Goal: Task Accomplishment & Management: Manage account settings

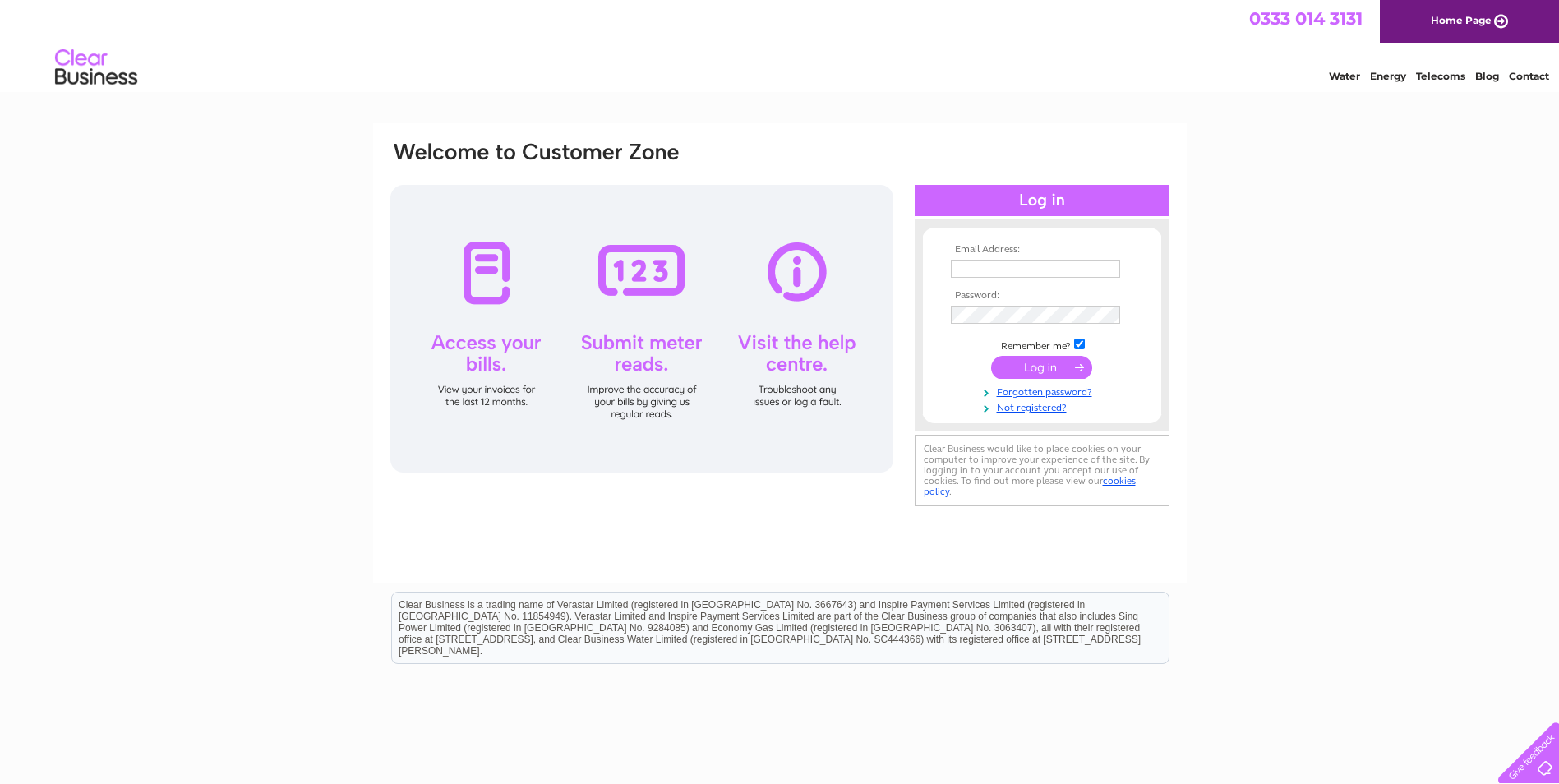
type input "[PERSON_NAME][EMAIL_ADDRESS][DOMAIN_NAME]"
click at [1034, 372] on input "submit" at bounding box center [1042, 367] width 101 height 23
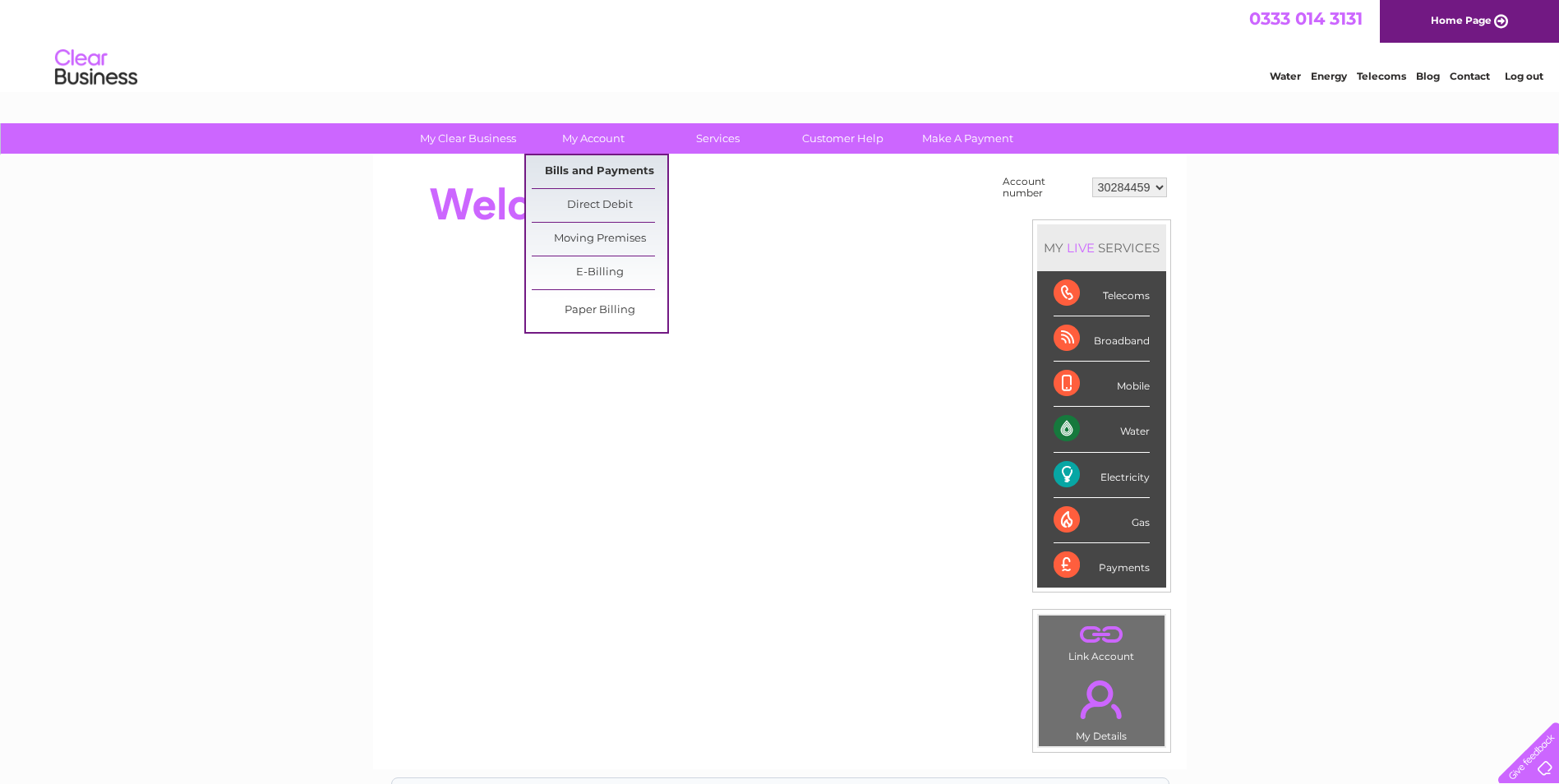
click at [590, 175] on link "Bills and Payments" at bounding box center [600, 171] width 136 height 33
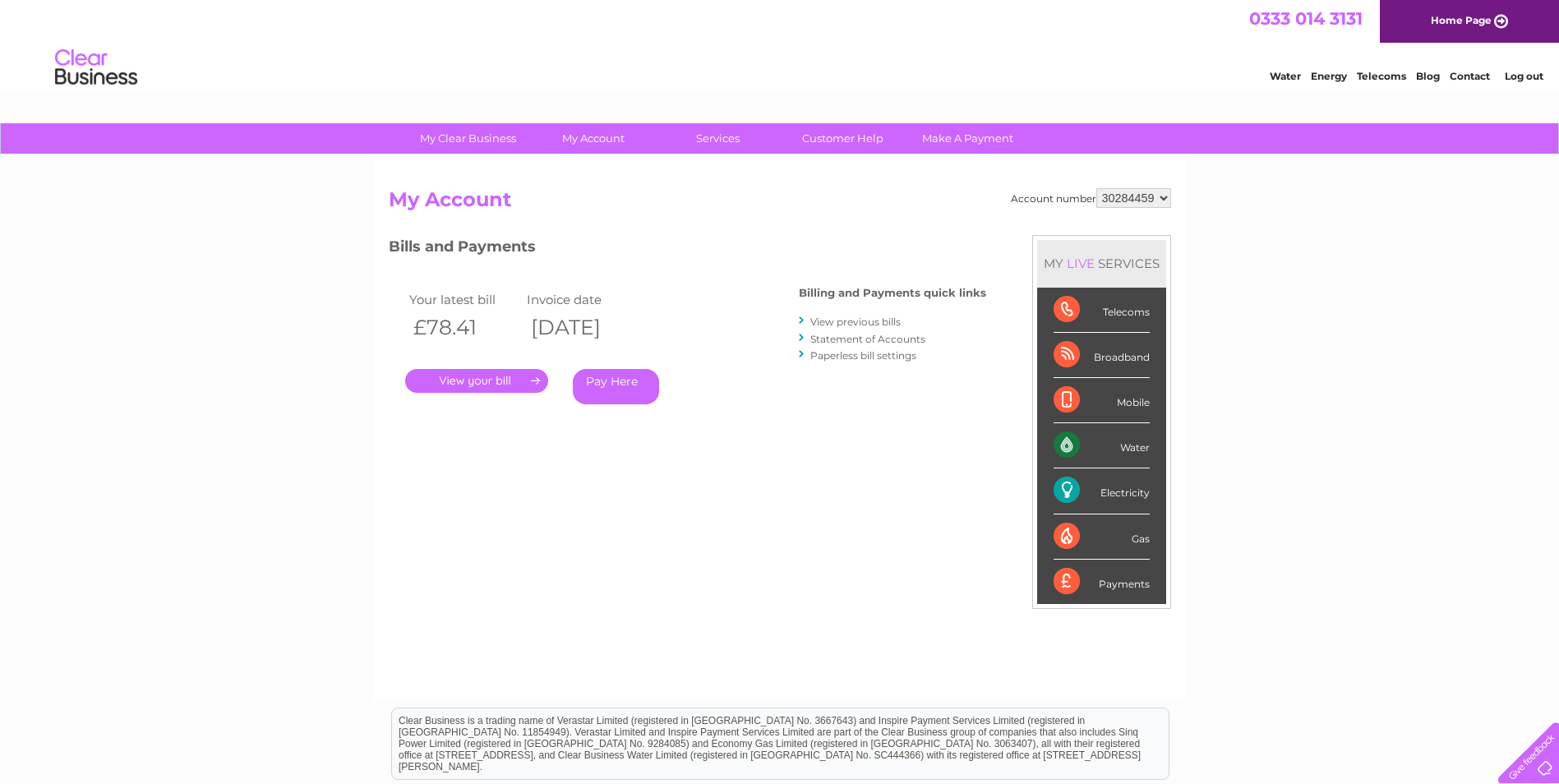
scroll to position [82, 0]
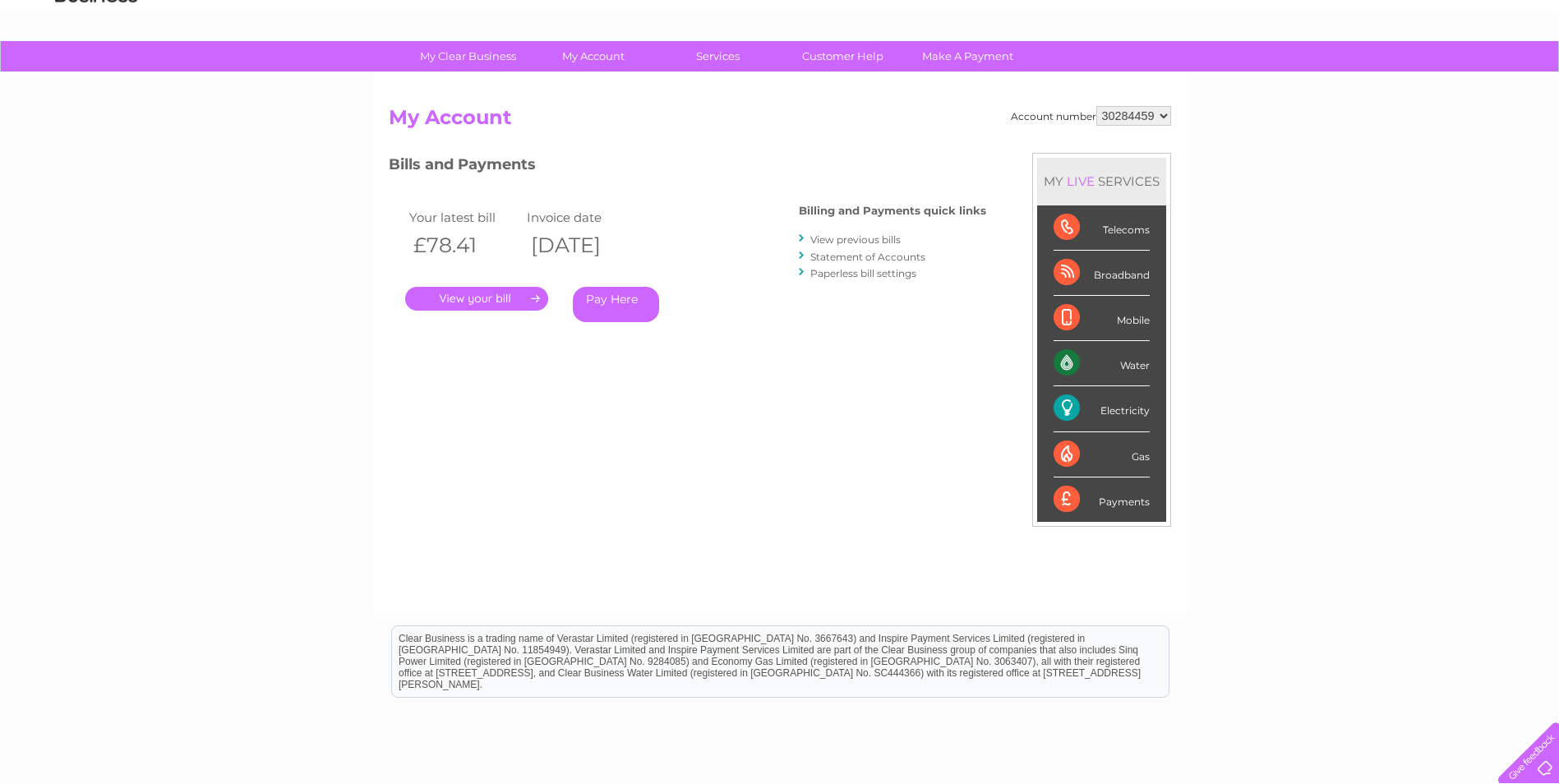
click at [837, 238] on link "View previous bills" at bounding box center [856, 239] width 91 height 12
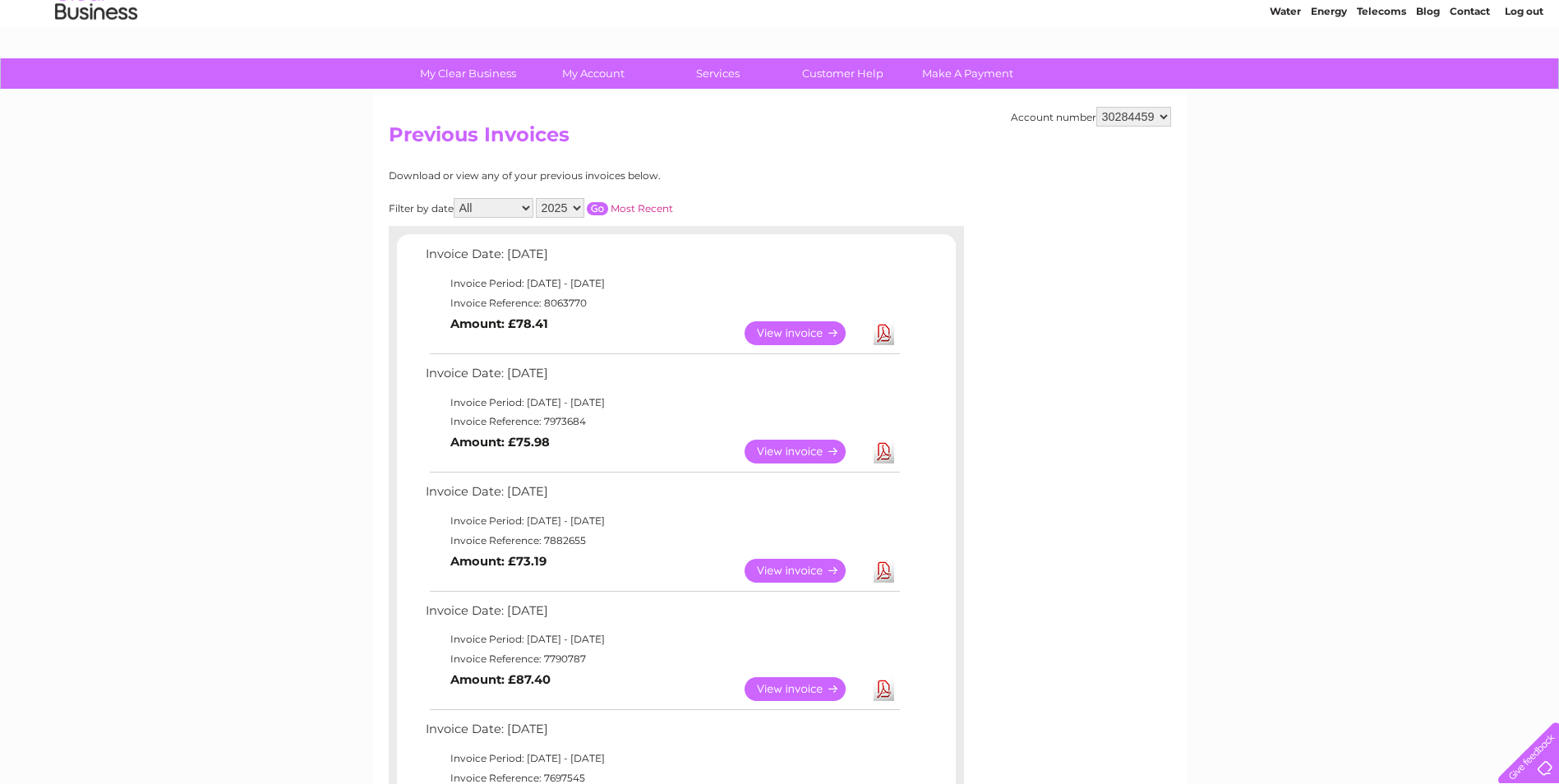
scroll to position [164, 0]
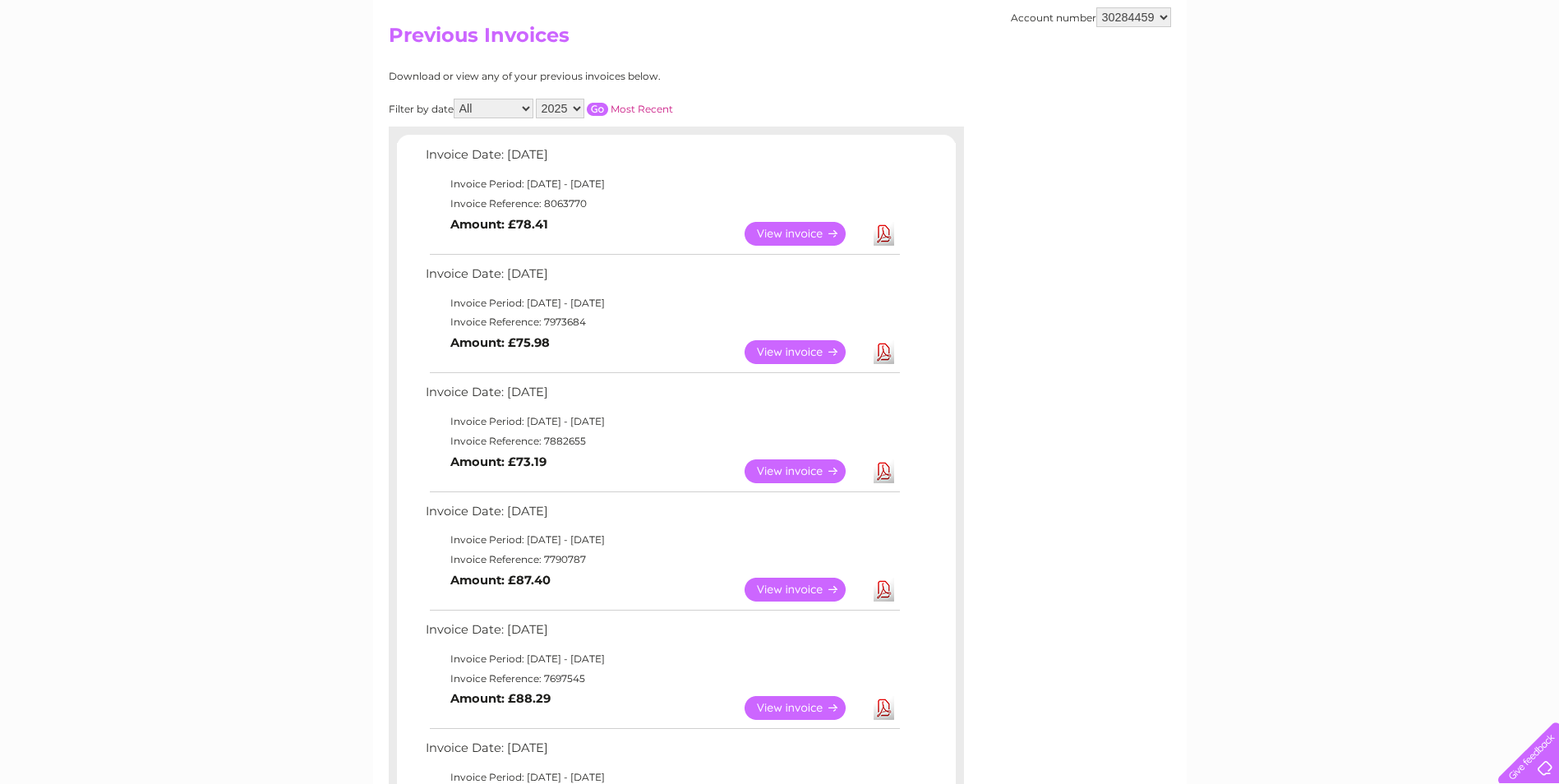
click at [880, 472] on link "Download" at bounding box center [884, 471] width 21 height 23
